Goal: Find specific page/section: Find specific page/section

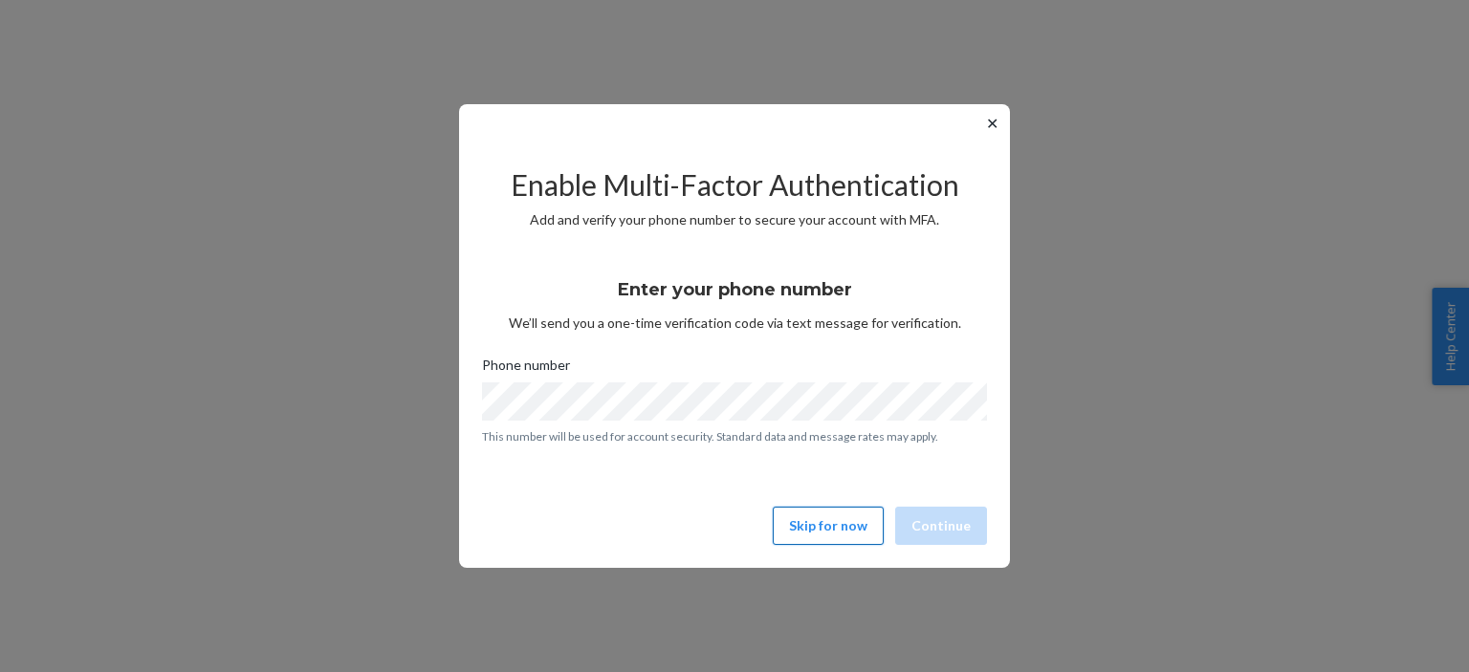
click at [819, 526] on button "Skip for now" at bounding box center [828, 526] width 111 height 38
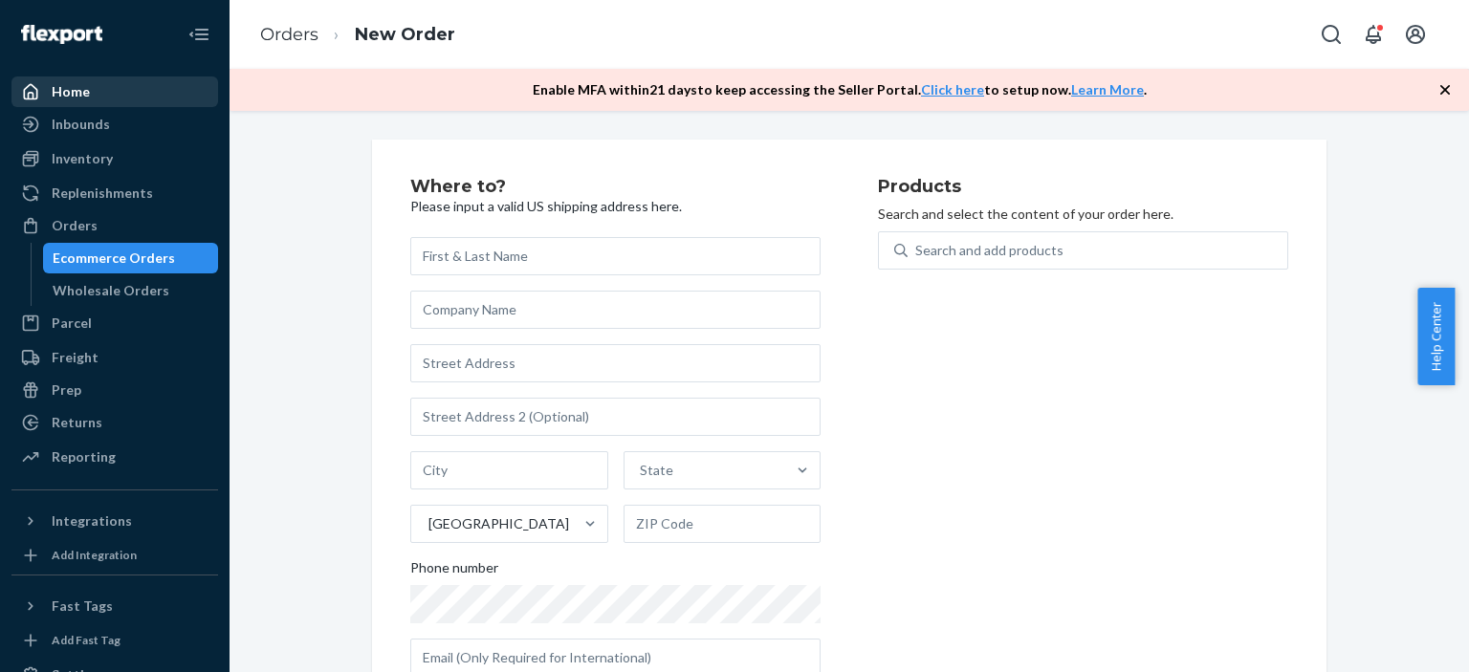
click at [90, 94] on div "Home" at bounding box center [114, 91] width 203 height 27
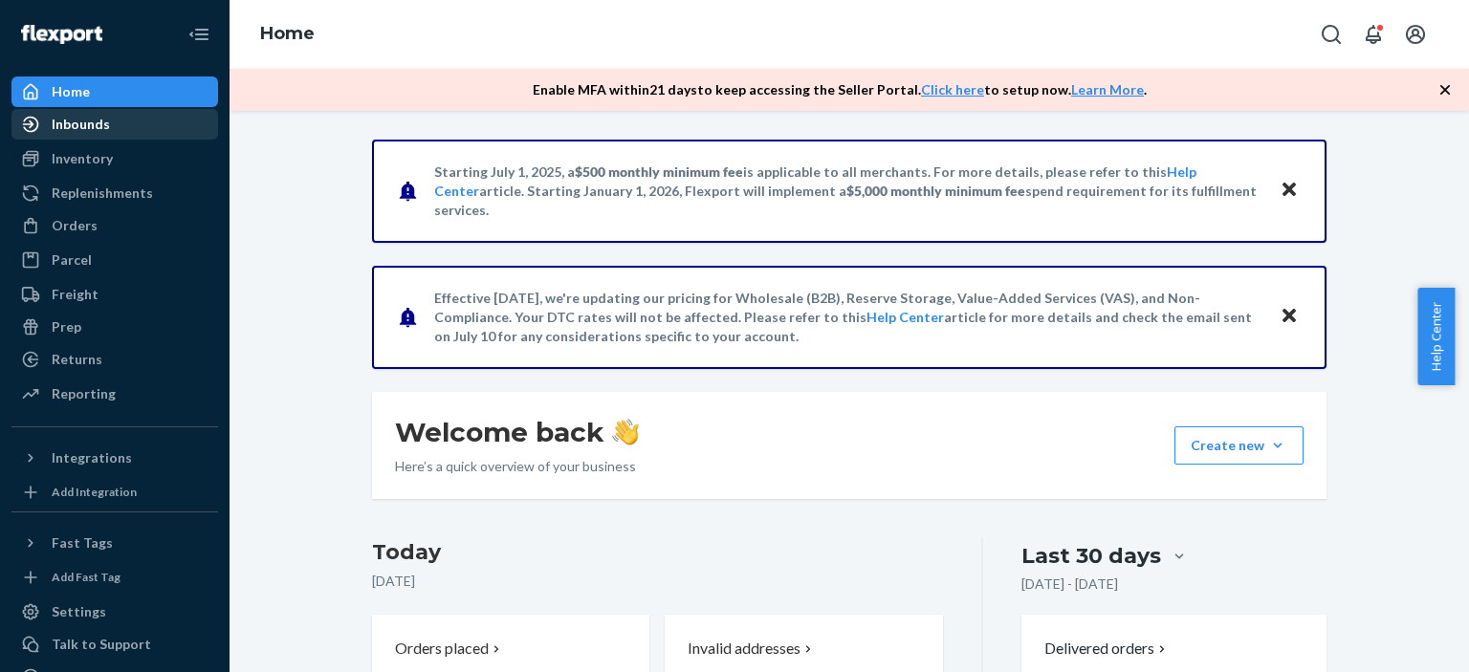
click at [103, 132] on div "Inbounds" at bounding box center [81, 124] width 58 height 19
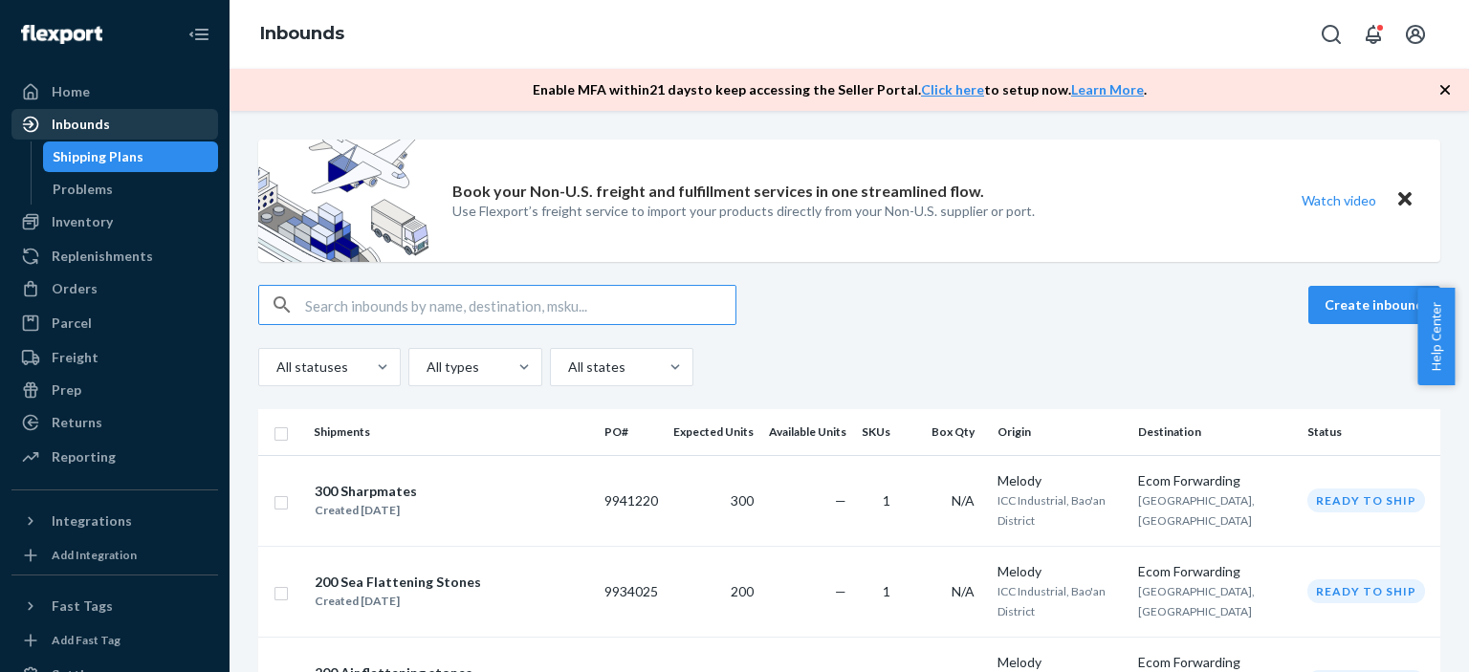
click at [111, 118] on div "Inbounds" at bounding box center [114, 124] width 203 height 27
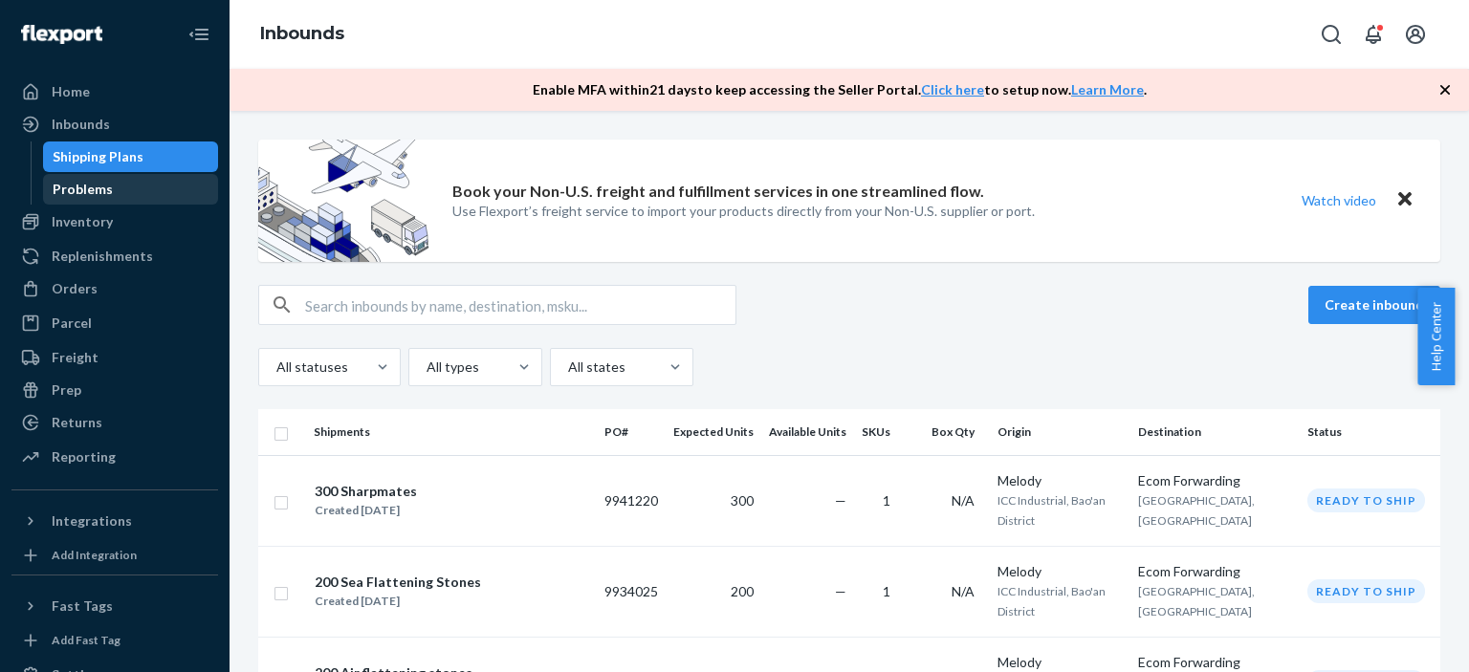
click at [107, 186] on div "Problems" at bounding box center [83, 189] width 60 height 19
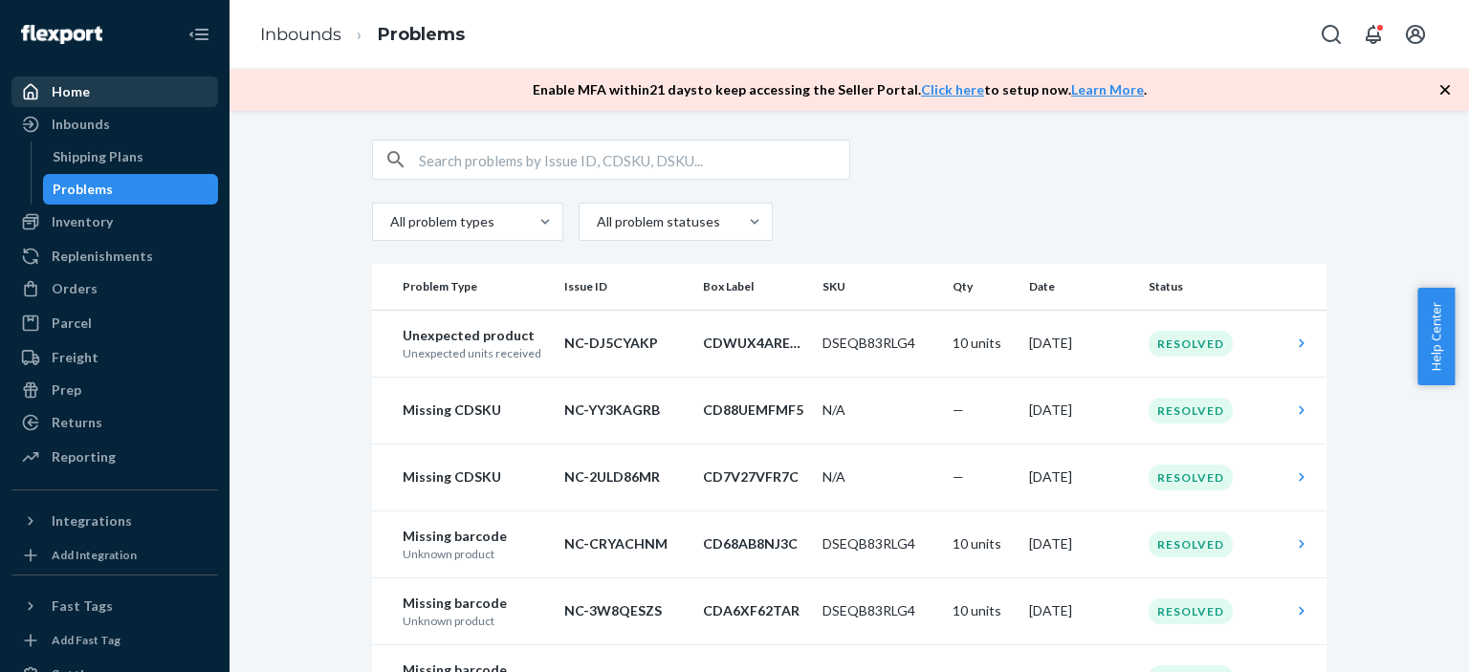
click at [94, 86] on div "Home" at bounding box center [114, 91] width 203 height 27
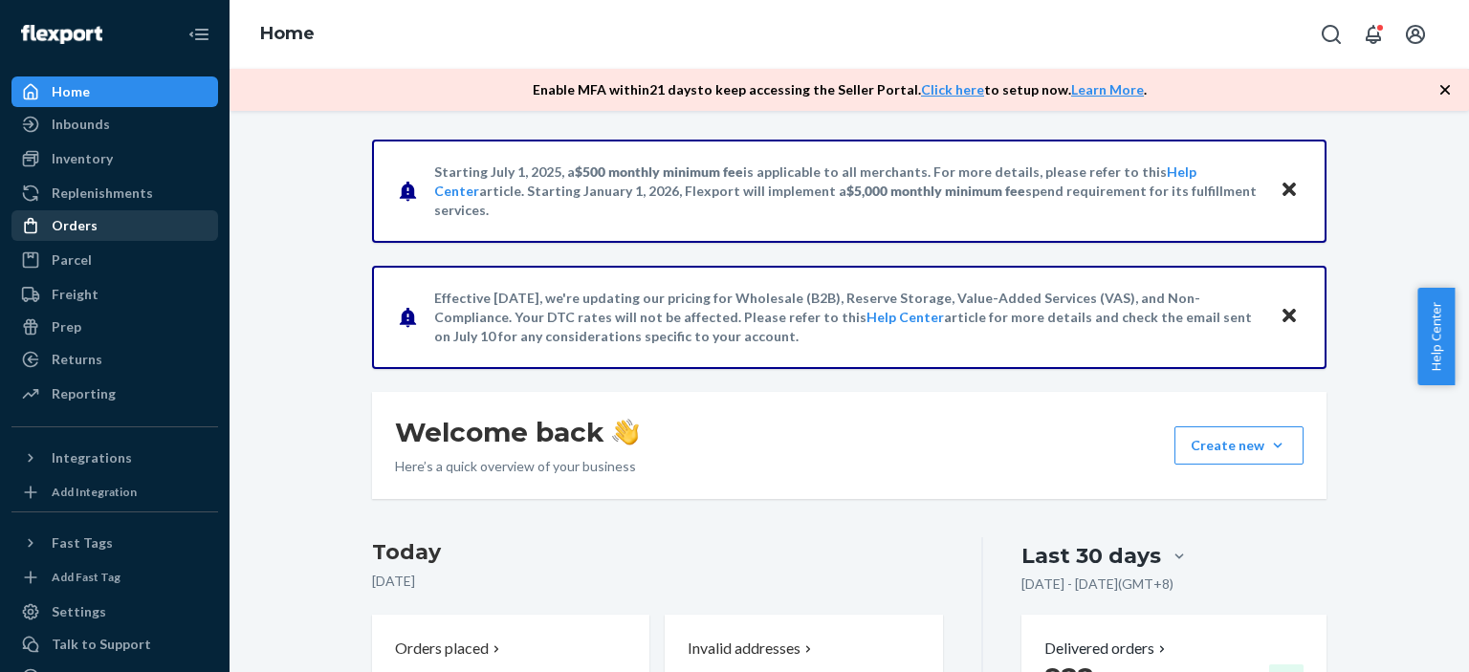
click at [130, 225] on div "Orders" at bounding box center [114, 225] width 203 height 27
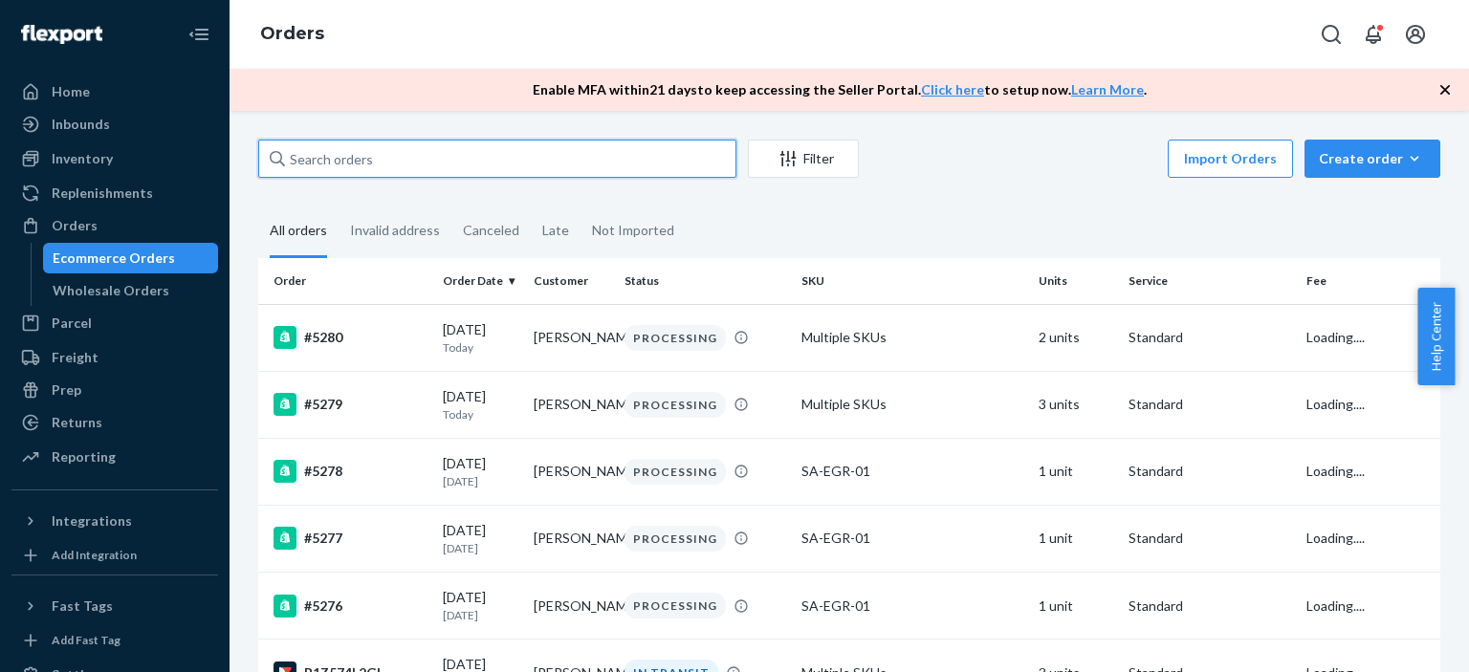
click at [384, 160] on input "text" at bounding box center [497, 159] width 478 height 38
paste input "[PERSON_NAME] [PERSON_NAME]"
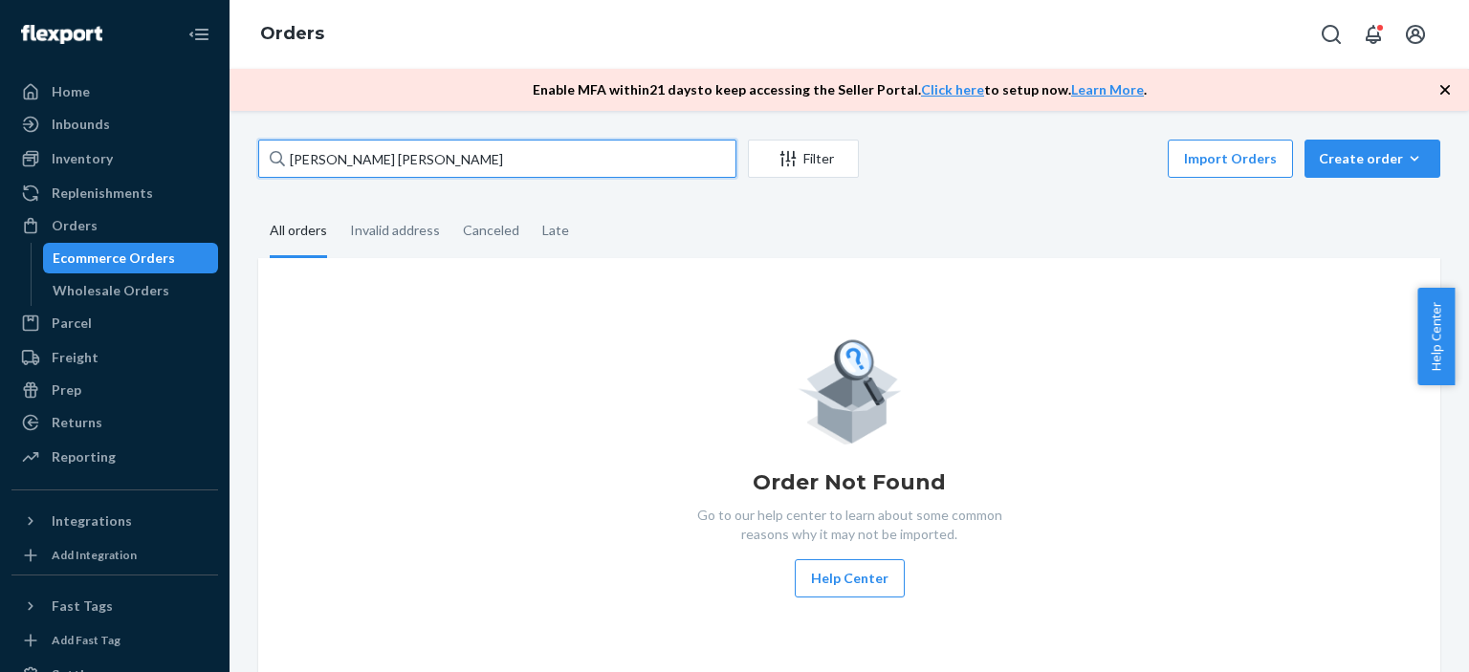
type input "[PERSON_NAME] [PERSON_NAME]"
